Goal: Check status: Check status

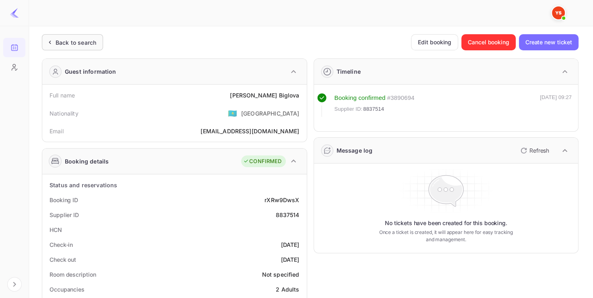
click at [85, 36] on div "Back to search" at bounding box center [72, 42] width 61 height 16
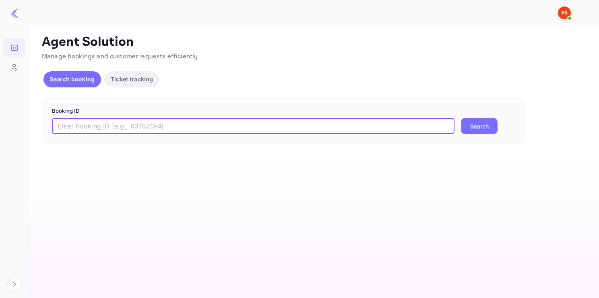
paste input "8729271"
click at [142, 125] on input "8729271" at bounding box center [253, 126] width 402 height 16
type input "8729271"
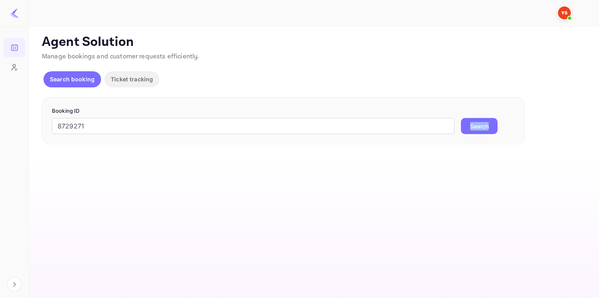
drag, startPoint x: 474, startPoint y: 135, endPoint x: 470, endPoint y: 132, distance: 5.7
click at [470, 132] on div "Booking ID 8729271 ​ Search" at bounding box center [283, 120] width 483 height 47
click at [470, 132] on button "Search" at bounding box center [479, 126] width 37 height 16
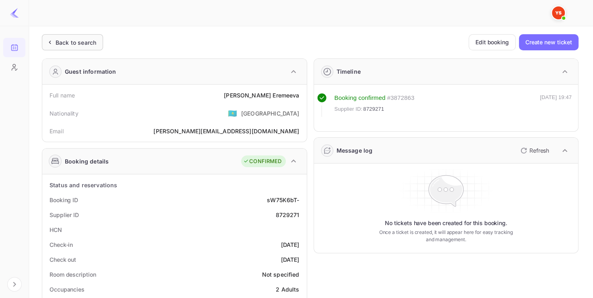
click at [62, 45] on div "Back to search" at bounding box center [76, 42] width 41 height 8
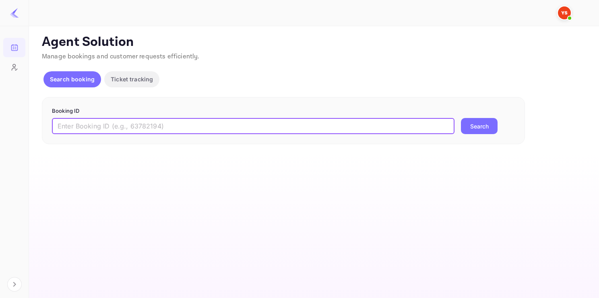
click at [159, 120] on input "text" at bounding box center [253, 126] width 402 height 16
paste input "9205295"
type input "9205295"
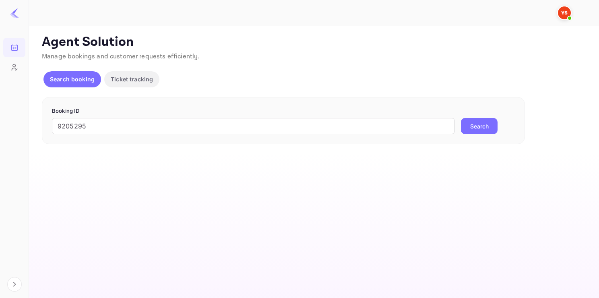
click at [475, 120] on button "Search" at bounding box center [479, 126] width 37 height 16
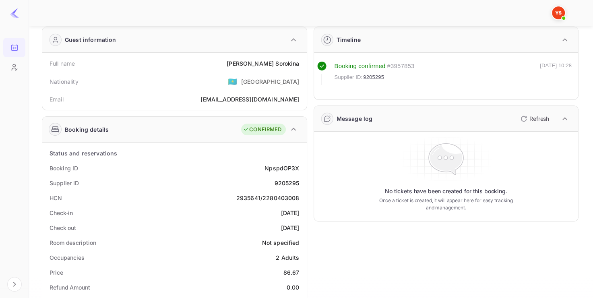
scroll to position [32, 0]
